Goal: Contribute content: Contribute content

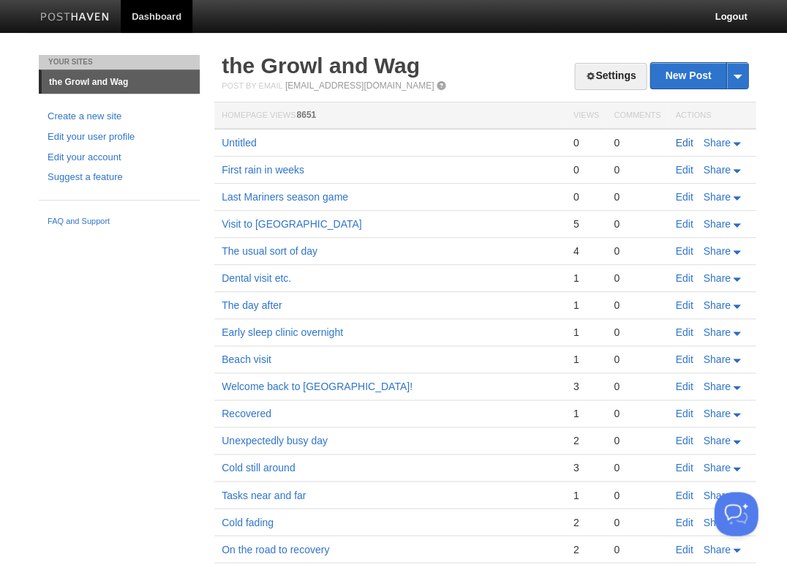
click at [684, 140] on link "Edit" at bounding box center [684, 143] width 18 height 12
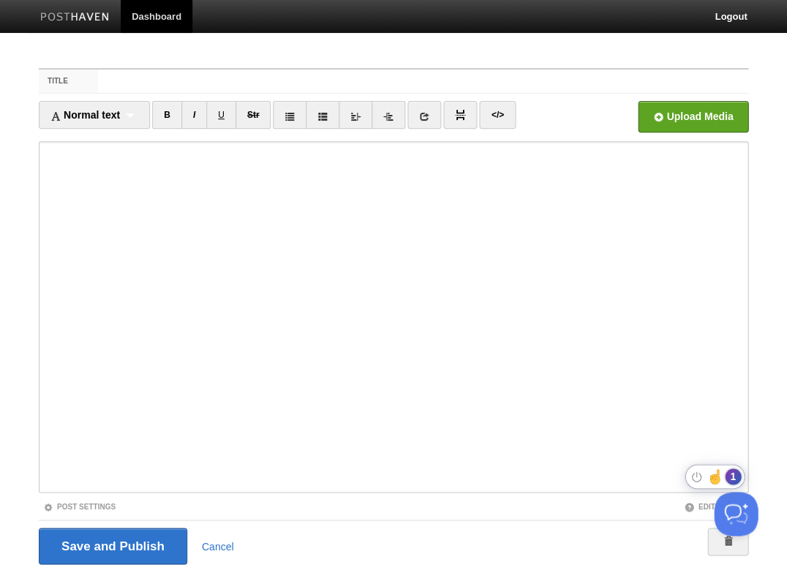
click at [736, 476] on div "1" at bounding box center [733, 476] width 16 height 16
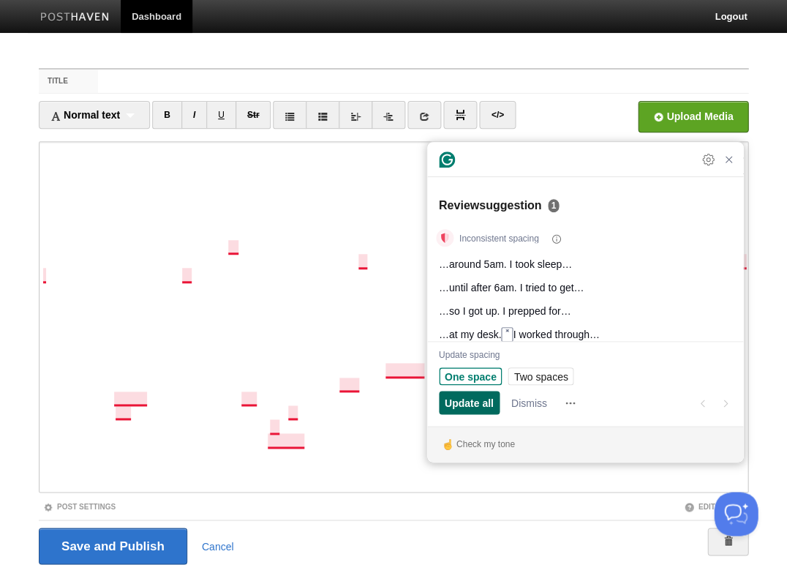
click at [459, 401] on span "Update all" at bounding box center [469, 402] width 49 height 15
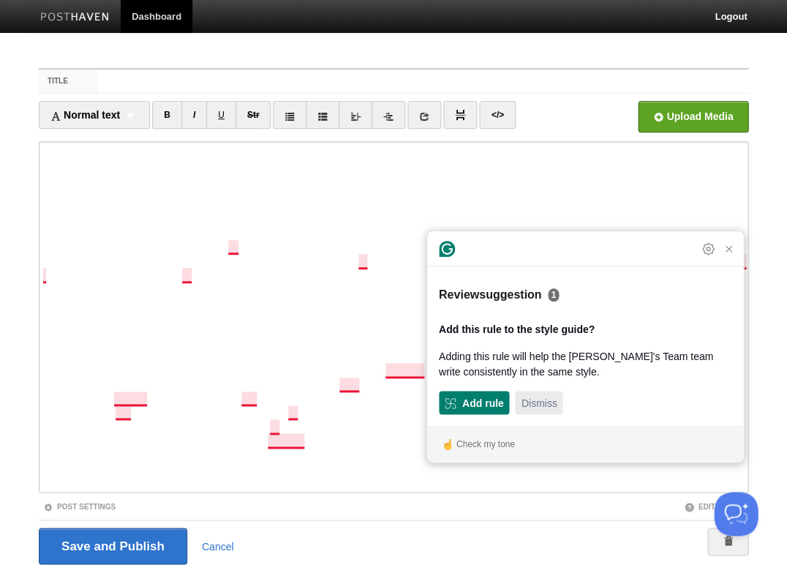
click at [534, 399] on span "Dismiss" at bounding box center [539, 402] width 36 height 15
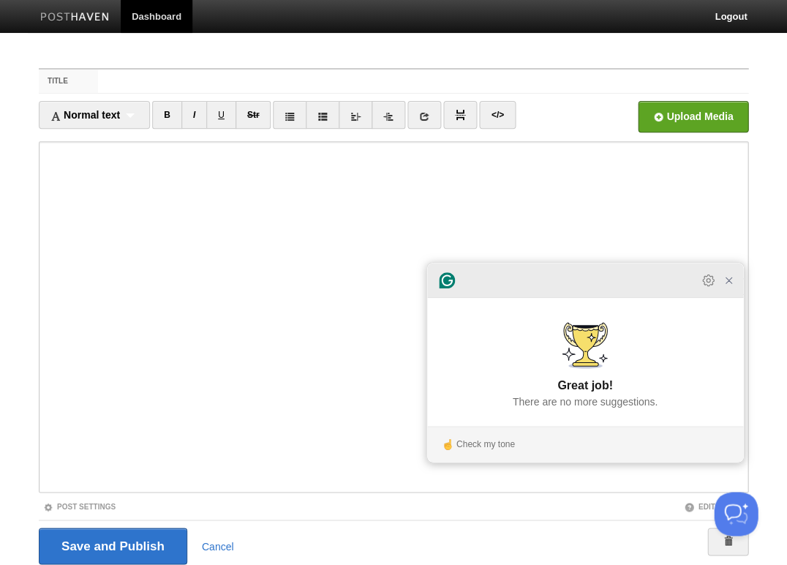
click at [728, 289] on icon "Close Grammarly Assistant" at bounding box center [729, 280] width 18 height 18
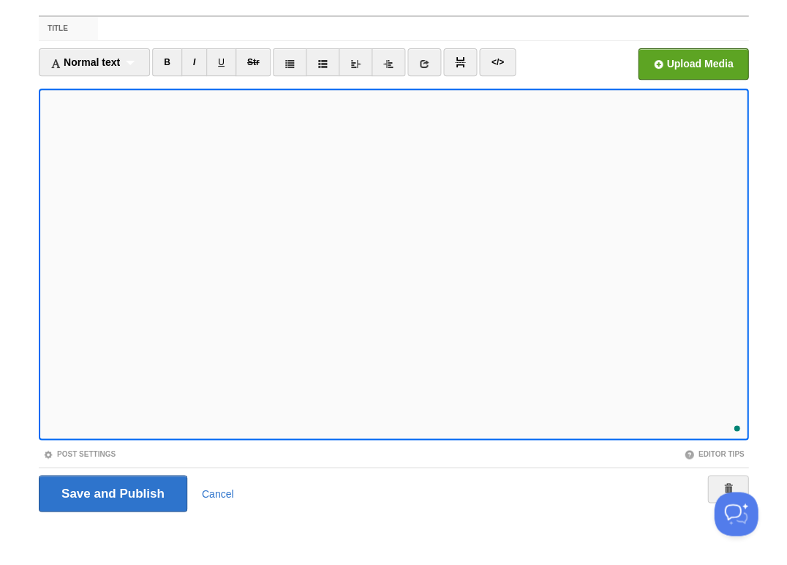
scroll to position [22, 0]
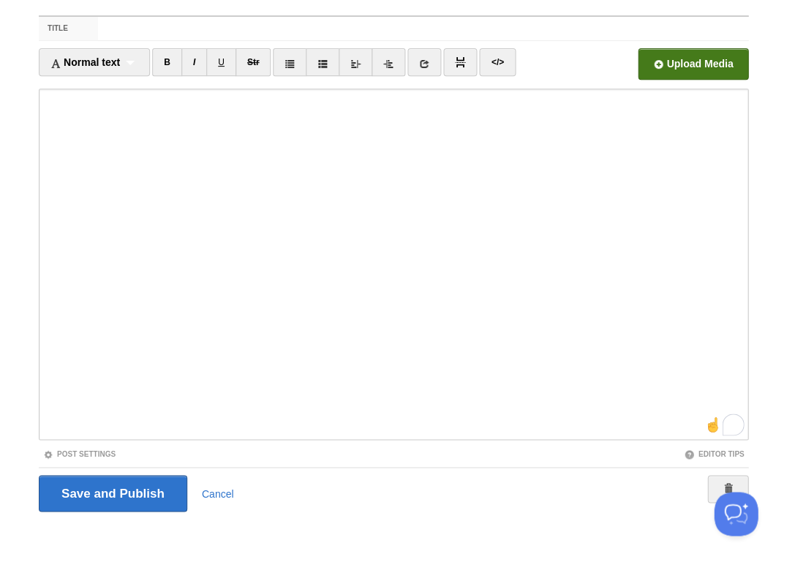
click at [677, 59] on input "file" at bounding box center [251, 68] width 1107 height 75
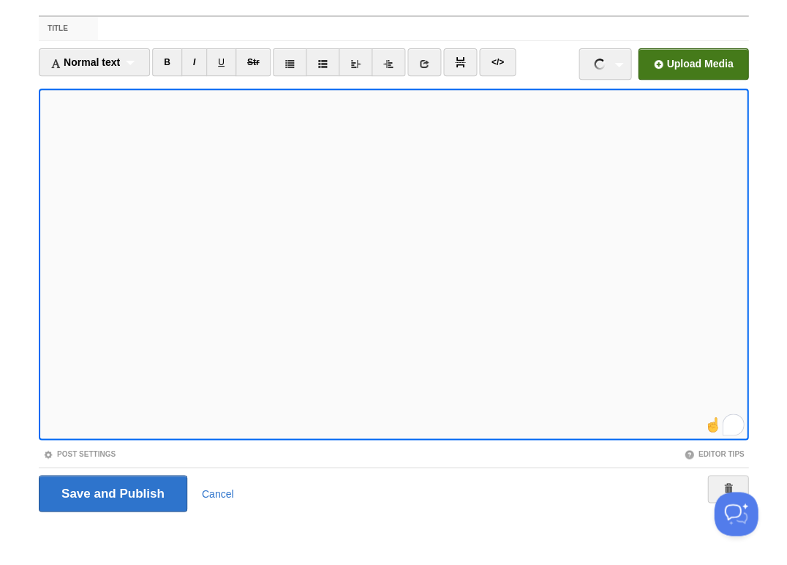
scroll to position [52, 0]
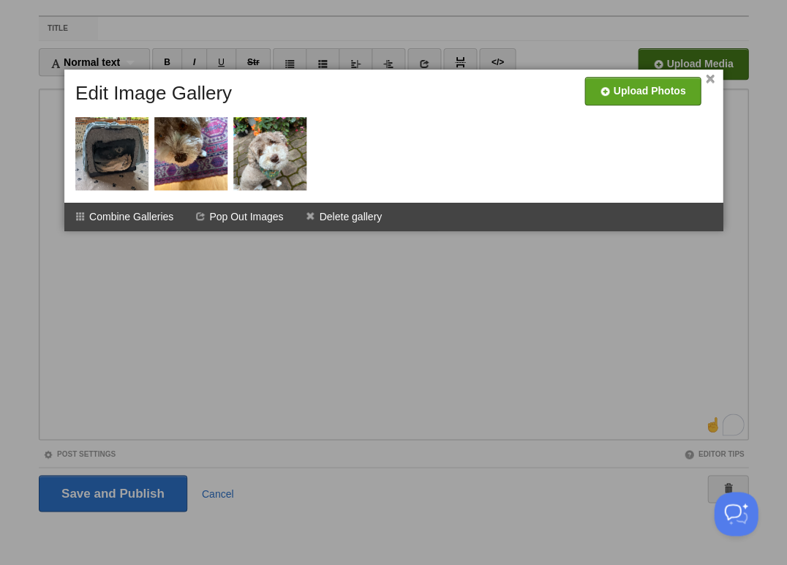
click at [708, 78] on link "×" at bounding box center [710, 79] width 10 height 8
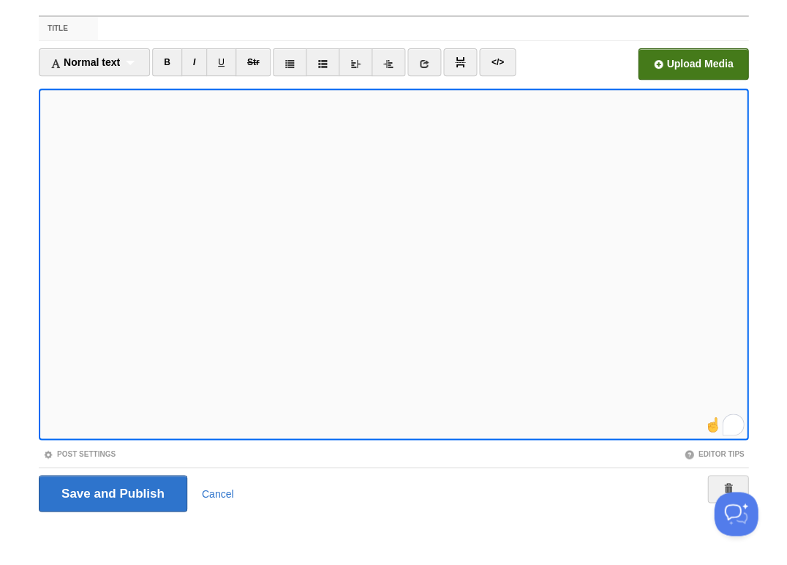
scroll to position [77, 0]
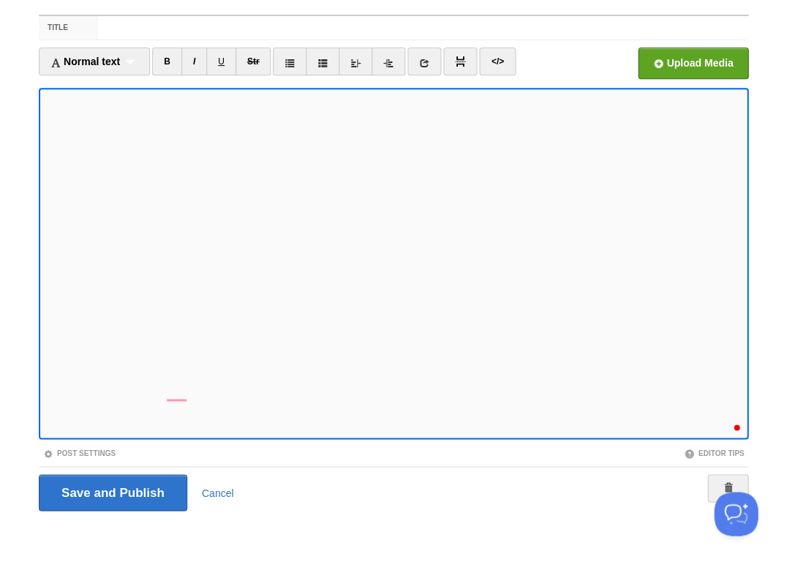
scroll to position [117, 0]
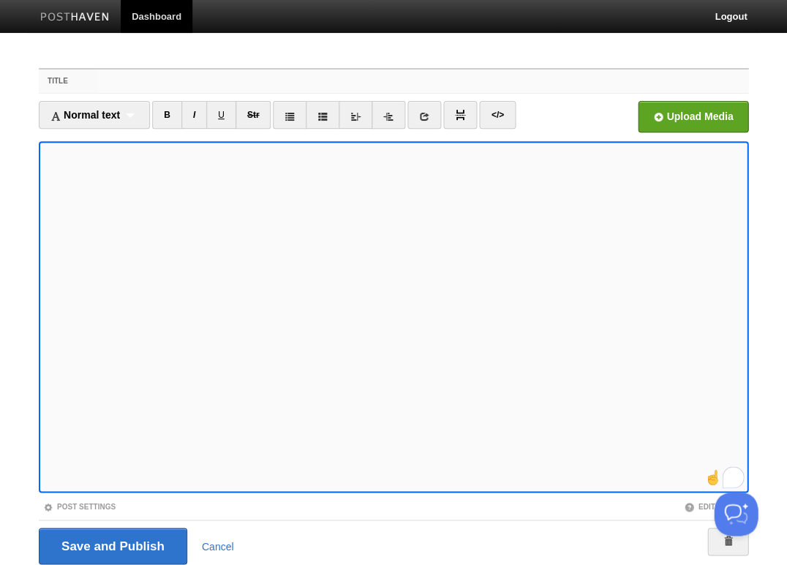
click at [178, 83] on input "Title" at bounding box center [423, 80] width 650 height 23
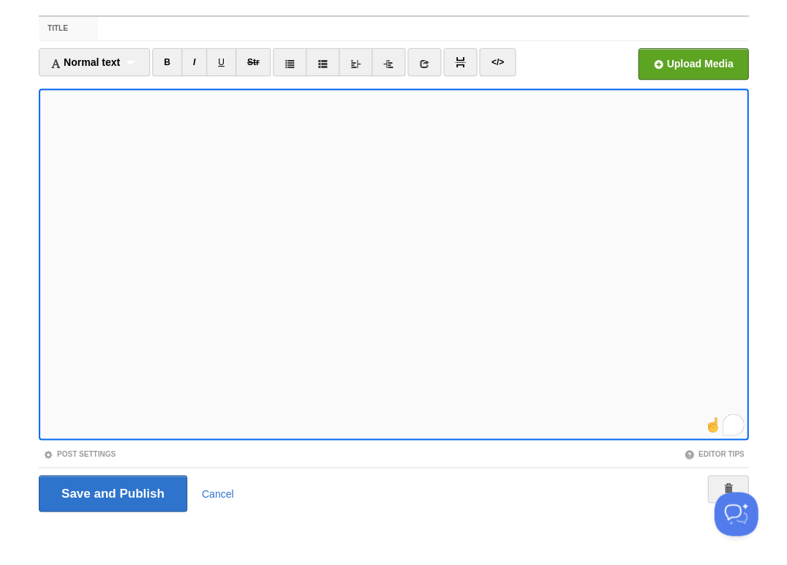
scroll to position [157, 0]
click at [111, 491] on input "Save and Publish" at bounding box center [113, 493] width 148 height 37
